Goal: Information Seeking & Learning: Learn about a topic

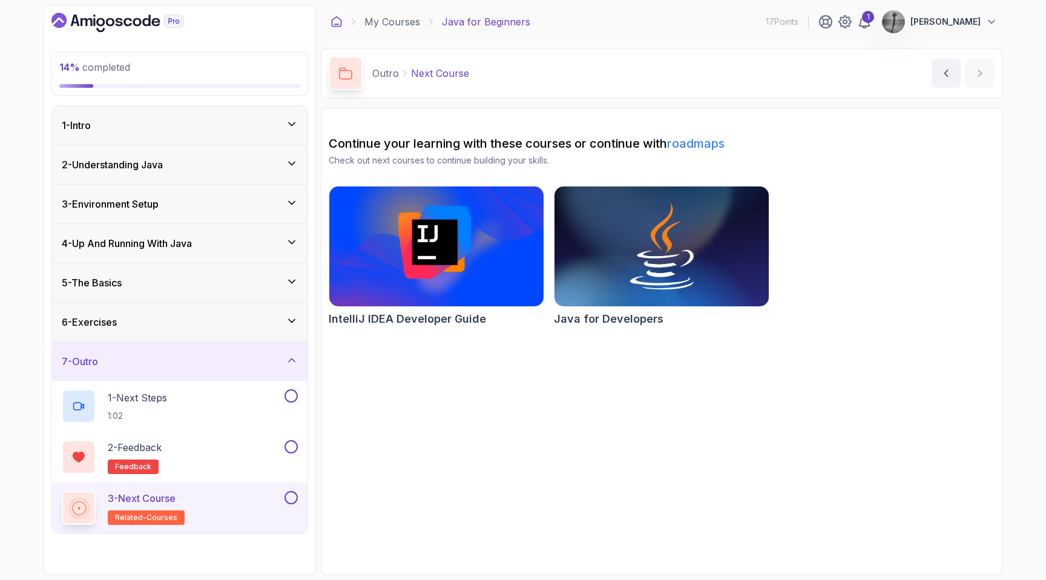
click at [336, 19] on icon at bounding box center [337, 22] width 12 height 12
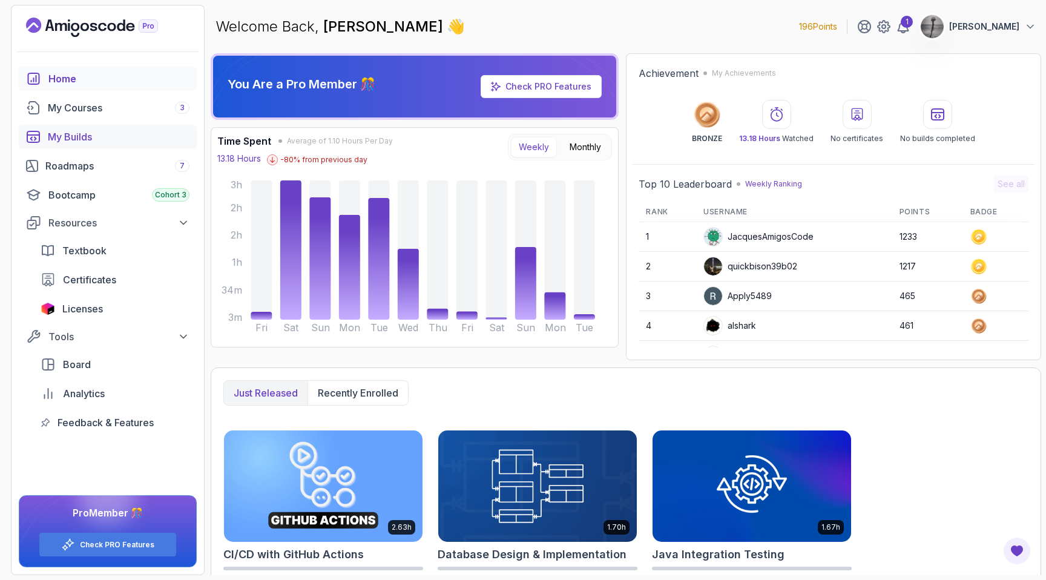
click at [78, 128] on link "My Builds" at bounding box center [108, 137] width 178 height 24
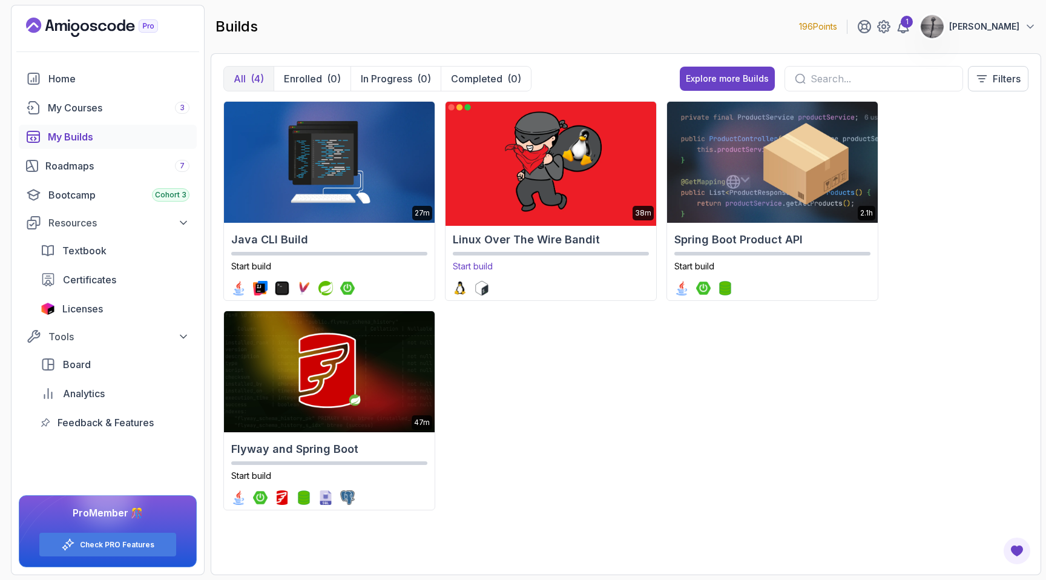
click at [545, 147] on img at bounding box center [550, 162] width 221 height 127
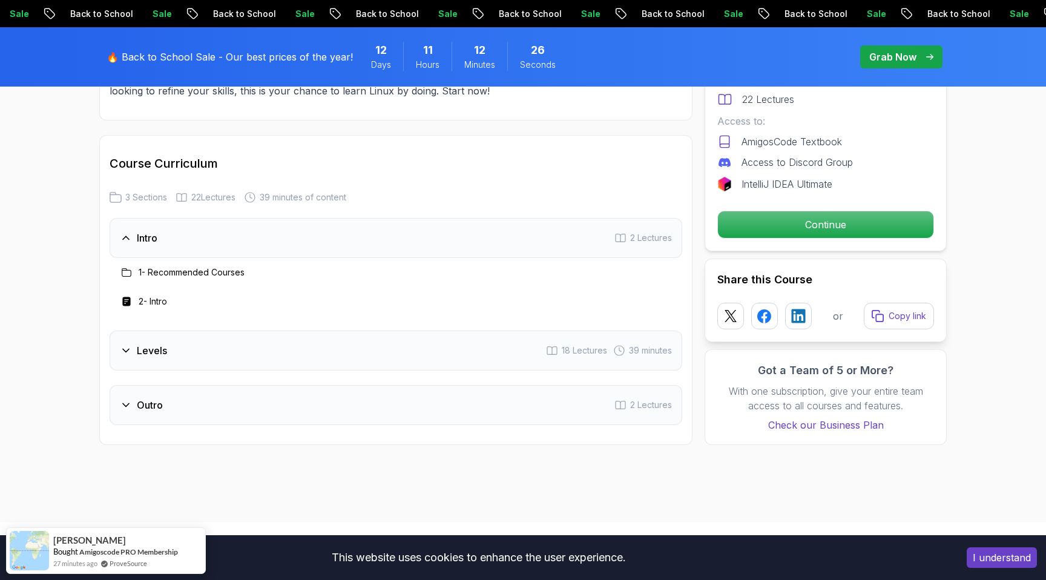
scroll to position [1353, 0]
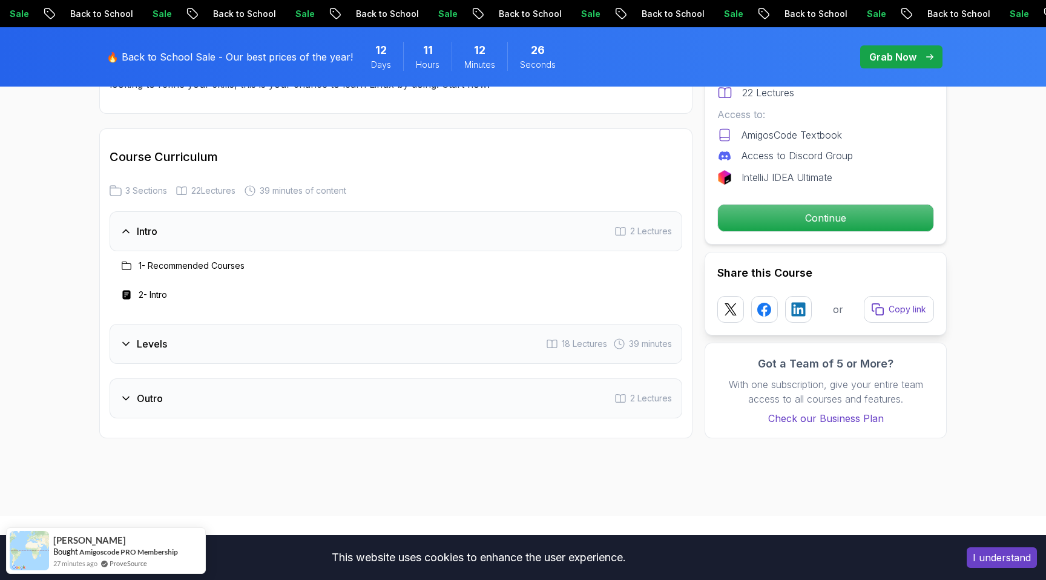
click at [466, 345] on div "Levels 18 Lectures 39 minutes" at bounding box center [396, 344] width 573 height 40
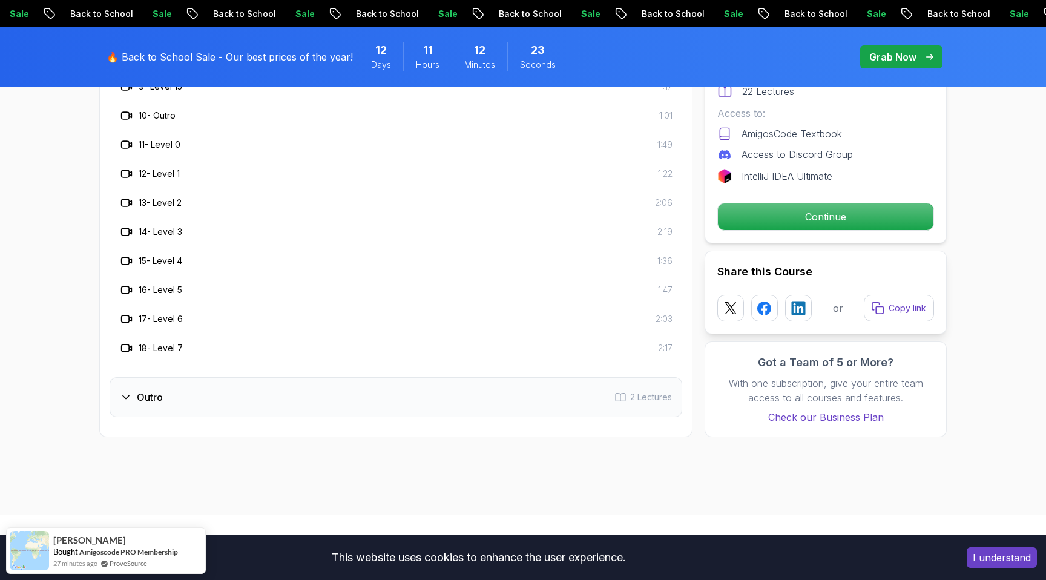
scroll to position [1821, 0]
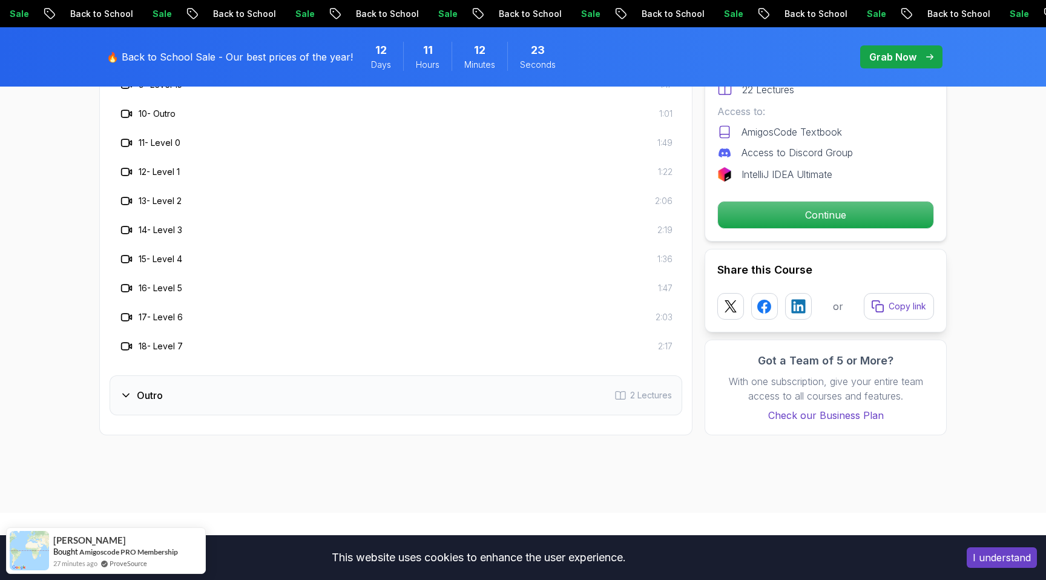
click at [415, 385] on div "Outro 2 Lectures" at bounding box center [396, 395] width 573 height 40
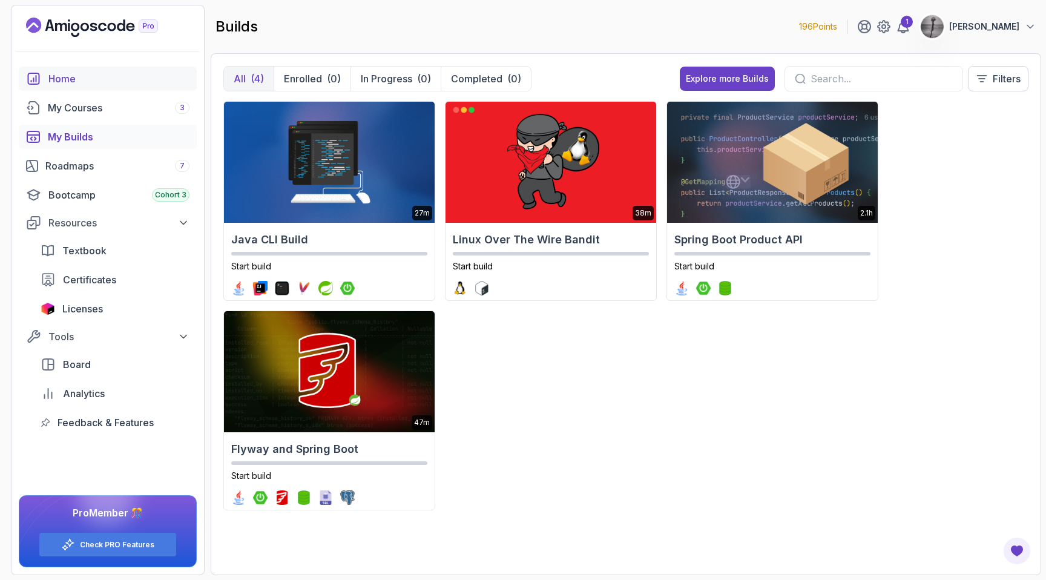
click at [64, 82] on div "Home" at bounding box center [118, 78] width 141 height 15
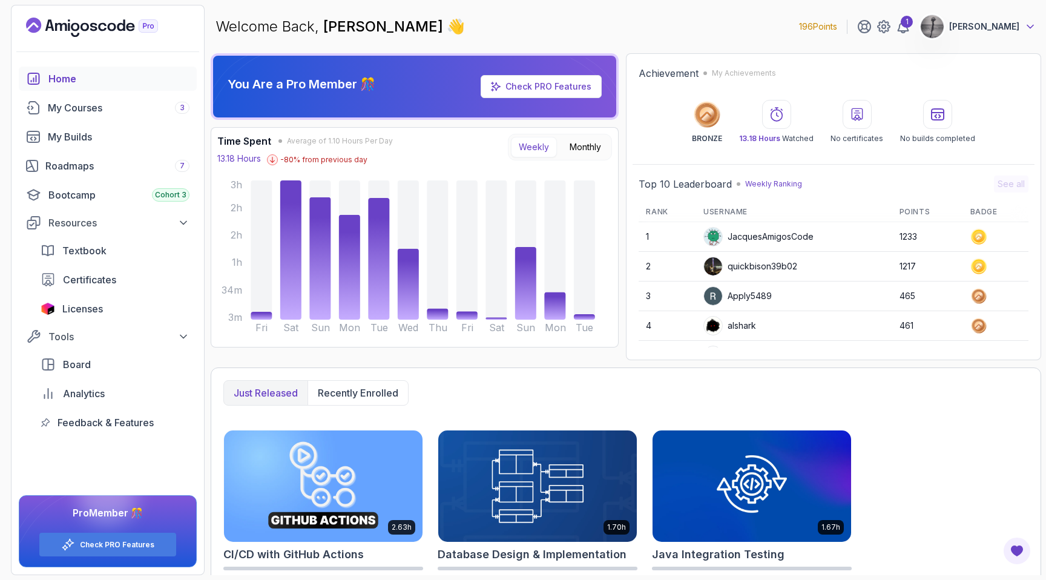
click at [1031, 28] on icon at bounding box center [1031, 27] width 12 height 12
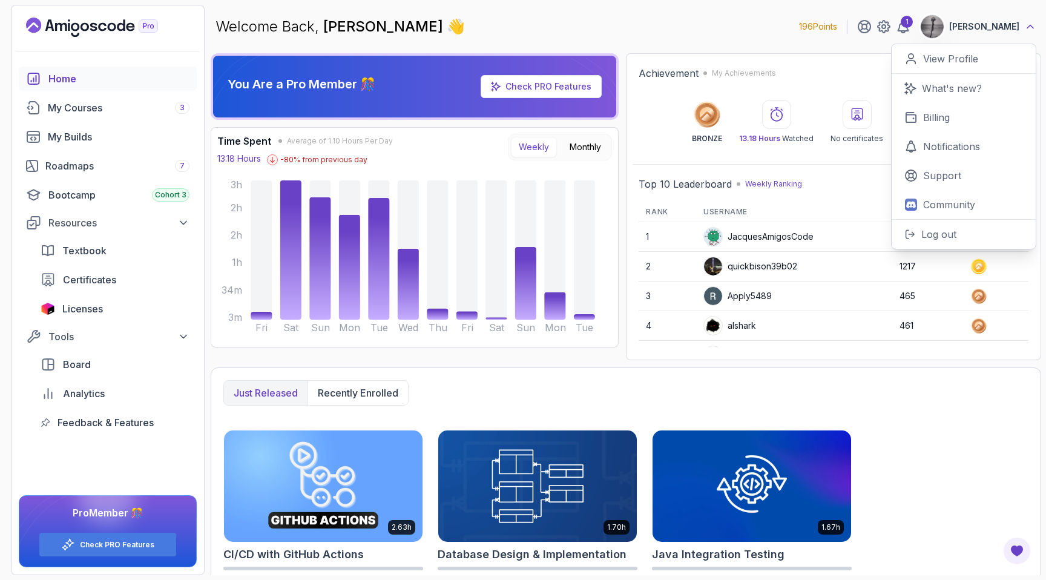
click at [1031, 28] on icon at bounding box center [1031, 27] width 12 height 12
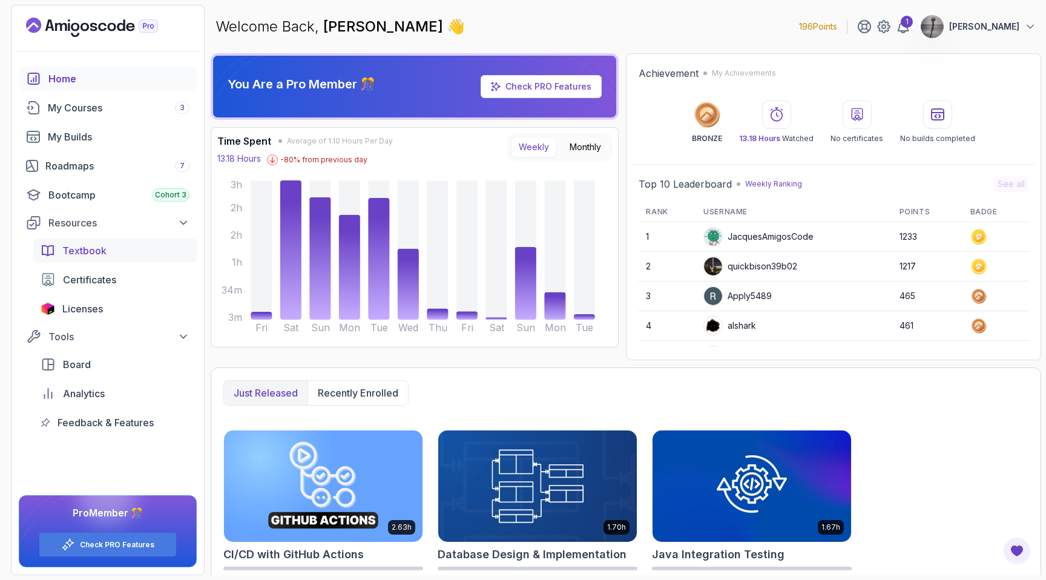
click at [91, 251] on span "Textbook" at bounding box center [84, 250] width 44 height 15
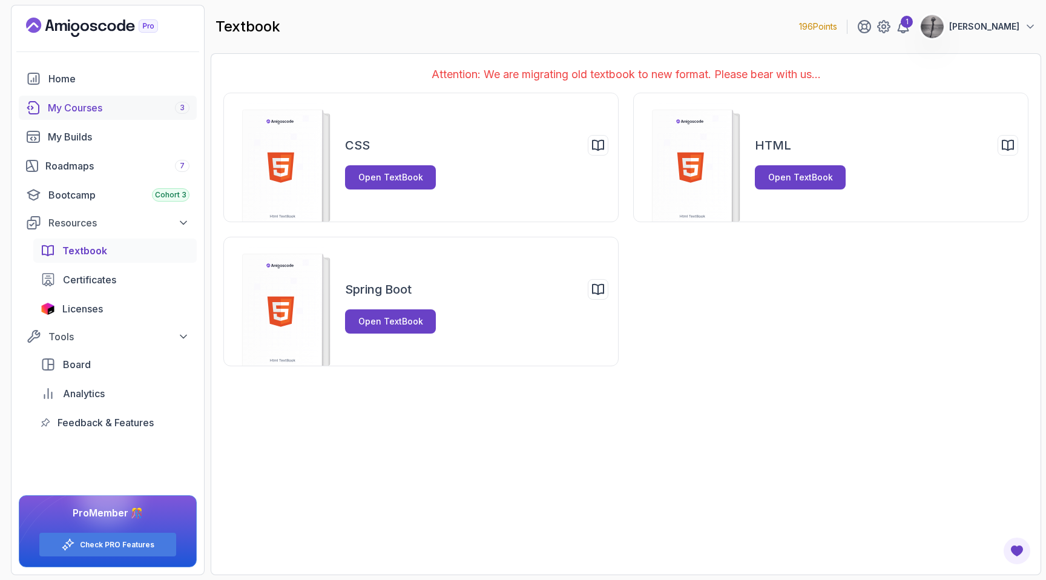
click at [73, 110] on div "My Courses 3" at bounding box center [119, 108] width 142 height 15
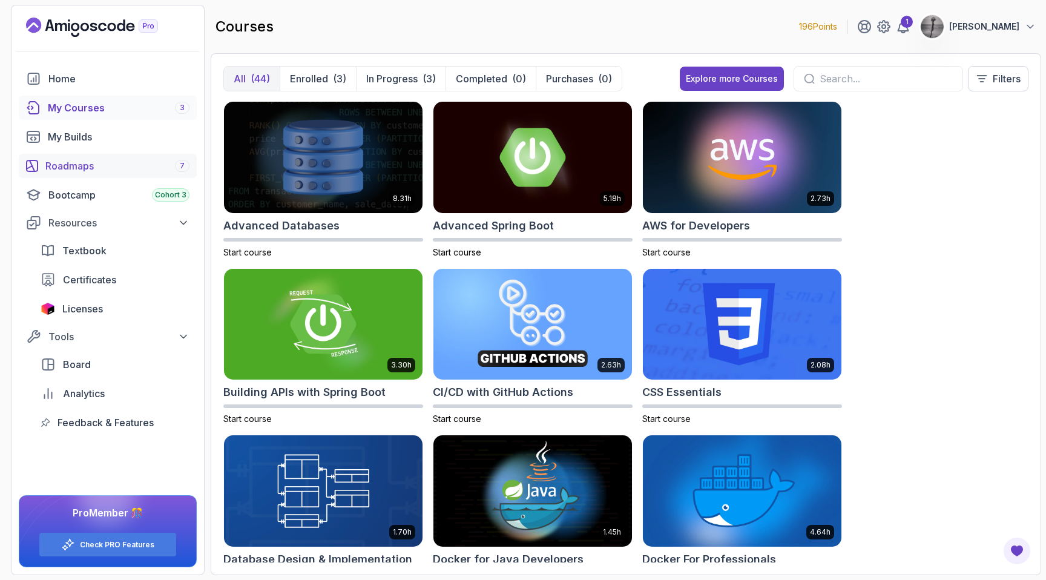
click at [73, 155] on link "Roadmaps 7" at bounding box center [108, 166] width 178 height 24
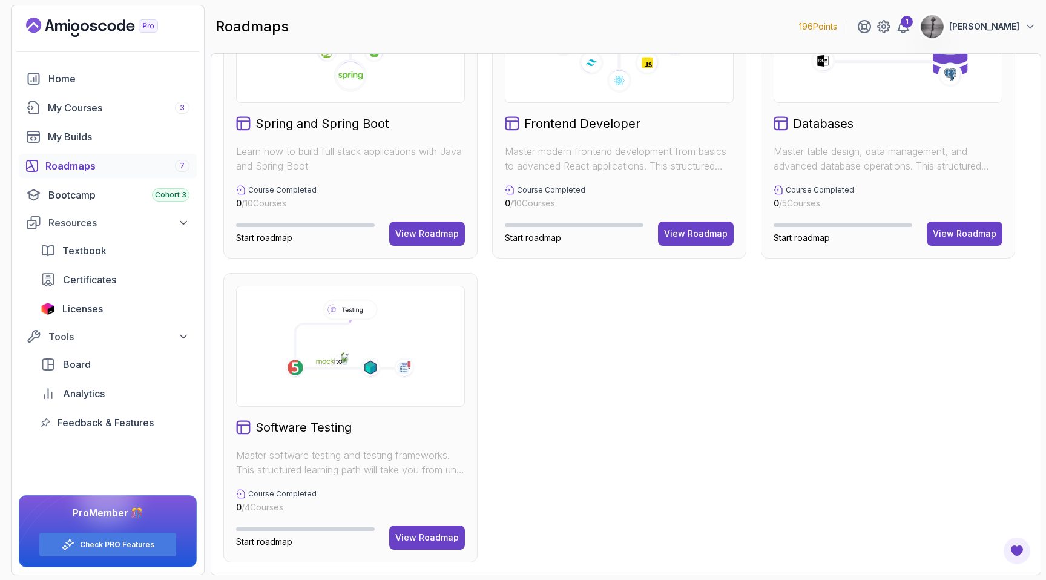
scroll to position [53, 0]
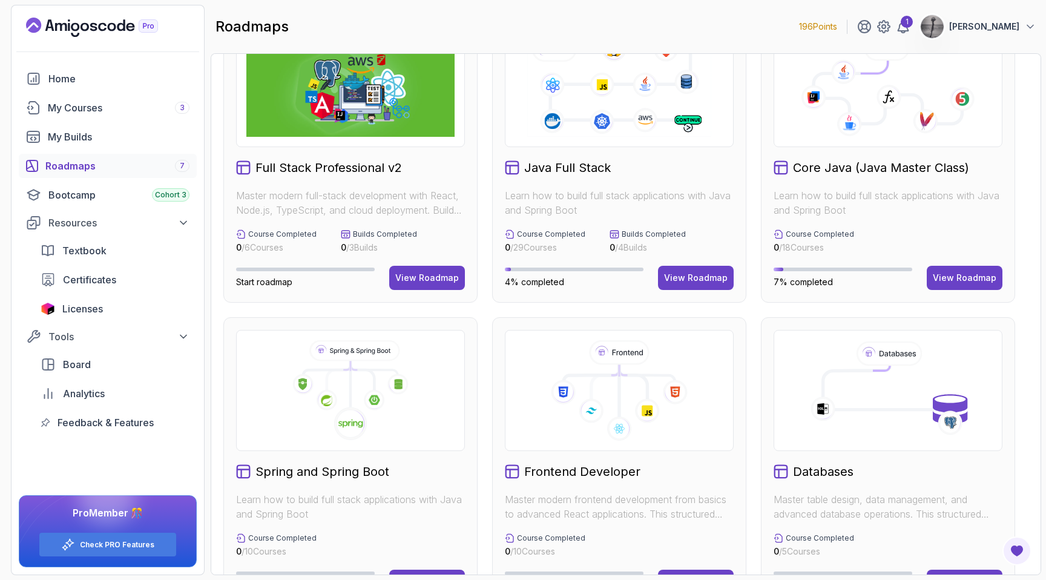
click at [868, 149] on div "Core Java (Java Master Class) Learn how to build full stack applications with J…" at bounding box center [888, 157] width 254 height 289
click at [965, 273] on div "View Roadmap" at bounding box center [965, 278] width 64 height 12
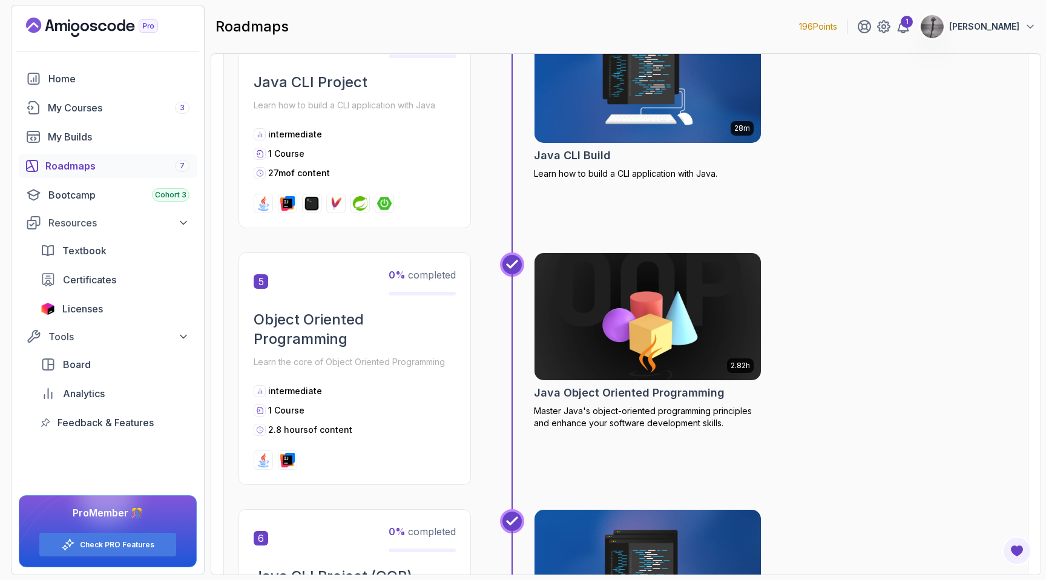
scroll to position [1126, 0]
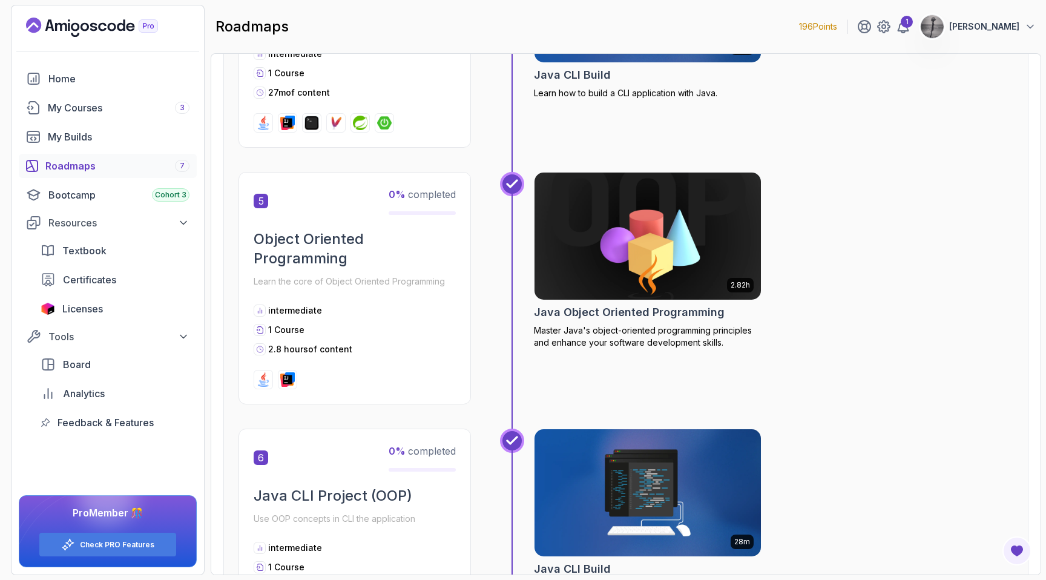
click at [616, 240] on img at bounding box center [648, 236] width 238 height 133
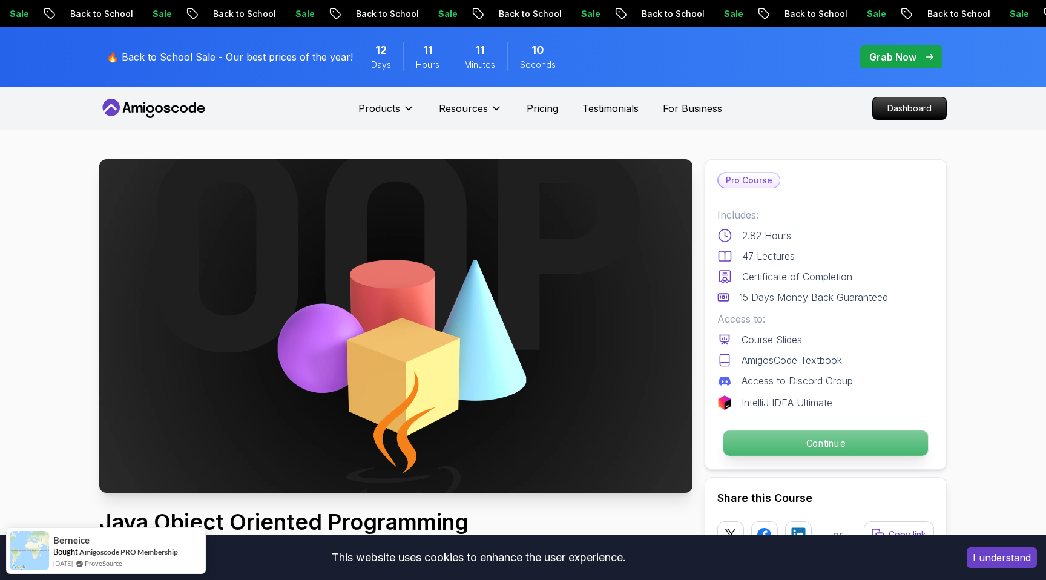
click at [834, 442] on p "Continue" at bounding box center [826, 443] width 205 height 25
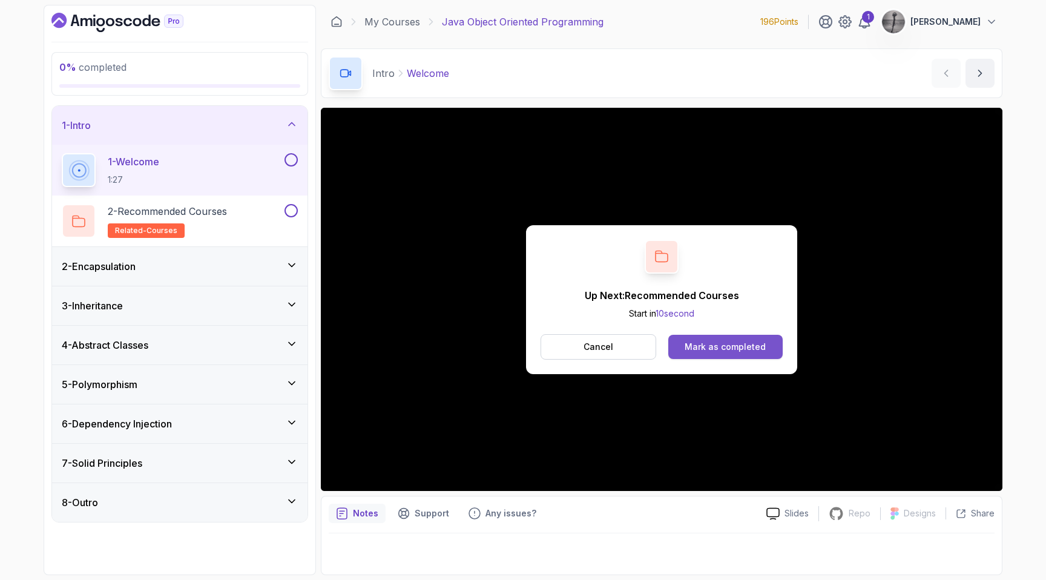
click at [724, 342] on div "Mark as completed" at bounding box center [725, 347] width 81 height 12
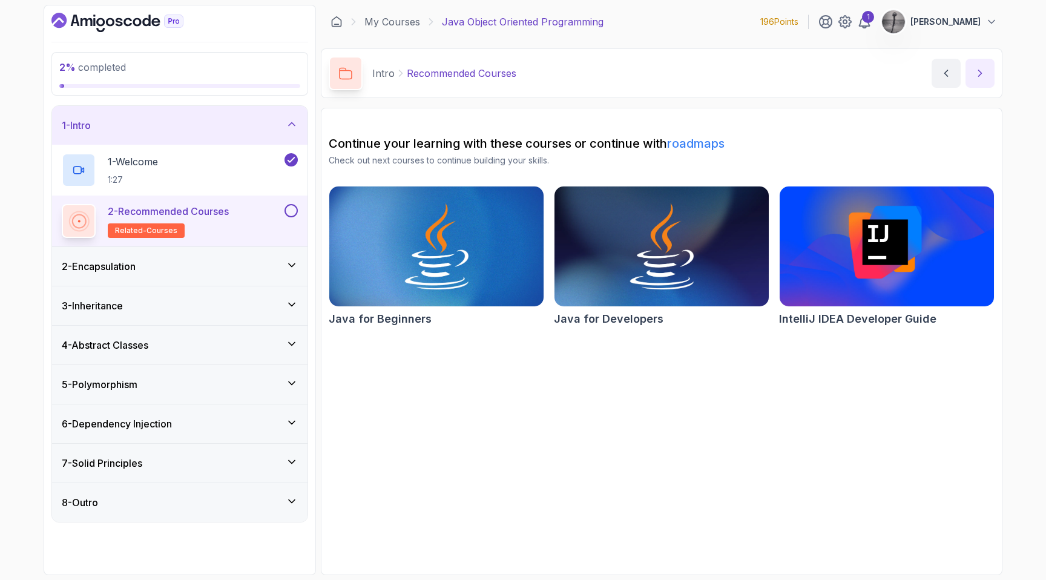
click at [985, 79] on icon "next content" at bounding box center [980, 73] width 12 height 12
